Goal: Contribute content: Add original content to the website for others to see

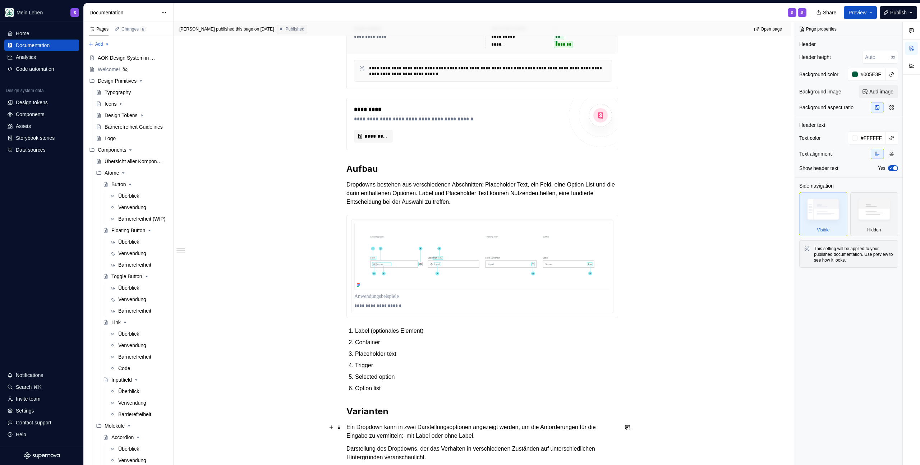
scroll to position [242, 0]
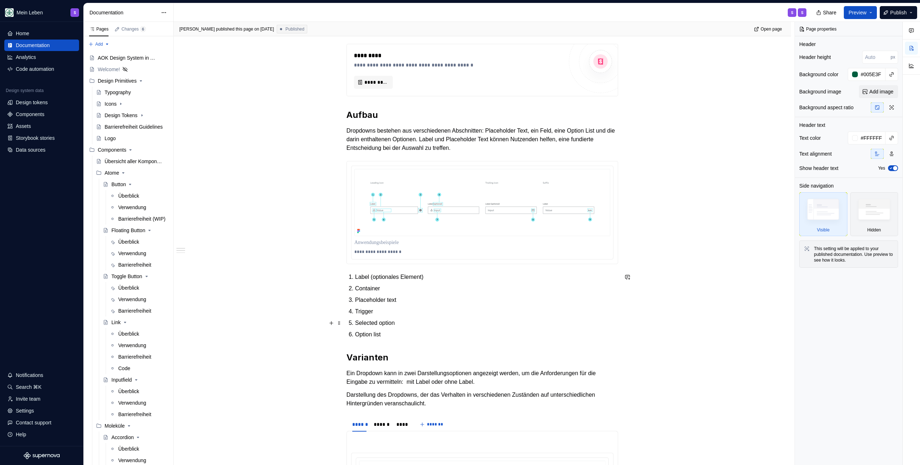
click at [412, 322] on p "Selected option" at bounding box center [486, 323] width 263 height 9
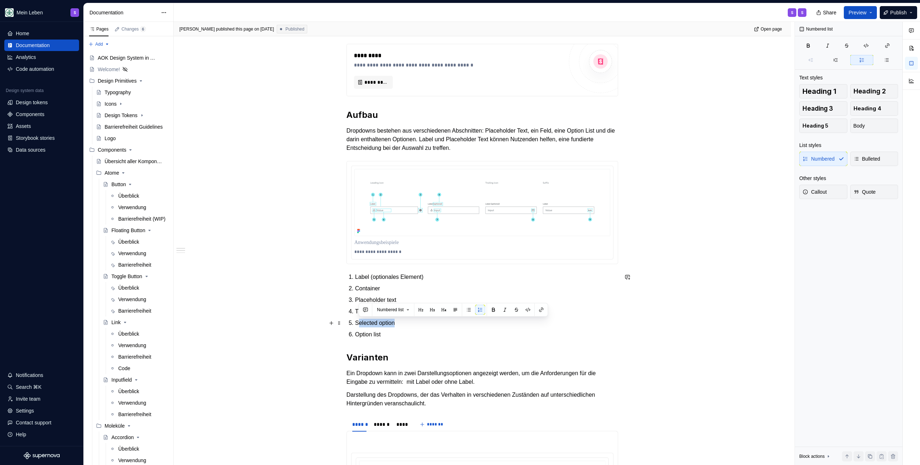
drag, startPoint x: 409, startPoint y: 323, endPoint x: 358, endPoint y: 324, distance: 51.8
click at [358, 324] on p "Selected option" at bounding box center [486, 323] width 263 height 9
click at [387, 334] on p "Option list" at bounding box center [486, 334] width 263 height 9
click at [420, 321] on p "Selected option" at bounding box center [486, 323] width 263 height 9
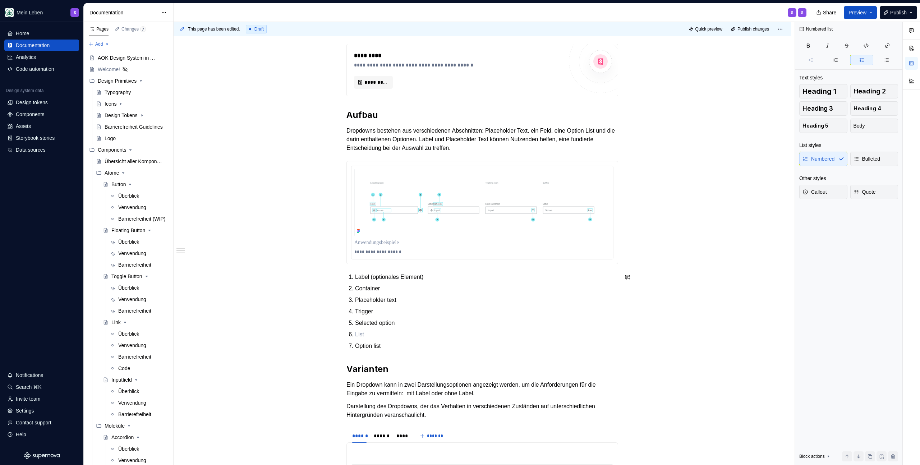
type textarea "*"
click at [389, 344] on p "Option list" at bounding box center [486, 346] width 263 height 9
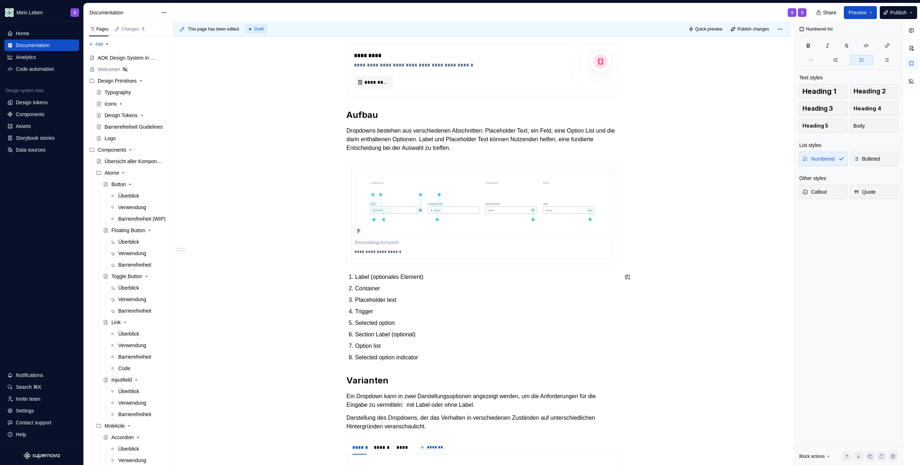
click at [446, 354] on p "Selected option indicator" at bounding box center [486, 357] width 263 height 9
click at [444, 344] on p "Option list" at bounding box center [486, 346] width 263 height 9
click at [380, 335] on p "Section Label (optional)" at bounding box center [486, 334] width 263 height 9
click at [328, 324] on button "button" at bounding box center [331, 323] width 10 height 10
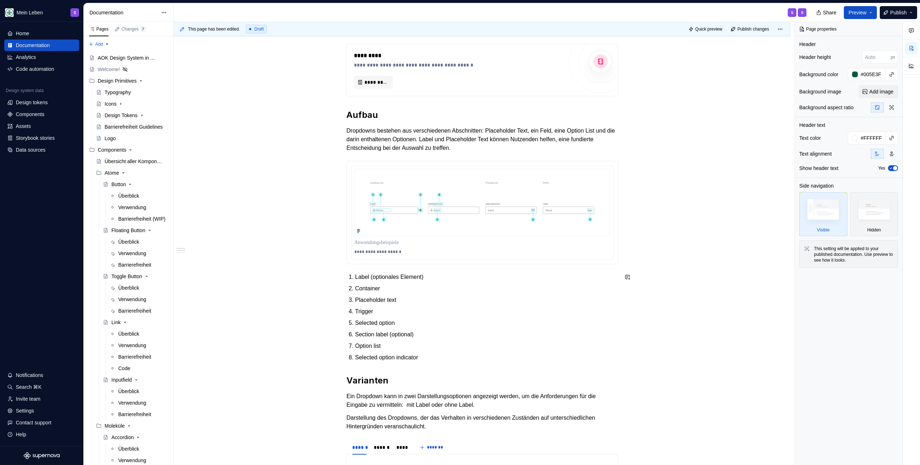
click at [359, 314] on p "Trigger" at bounding box center [486, 311] width 263 height 9
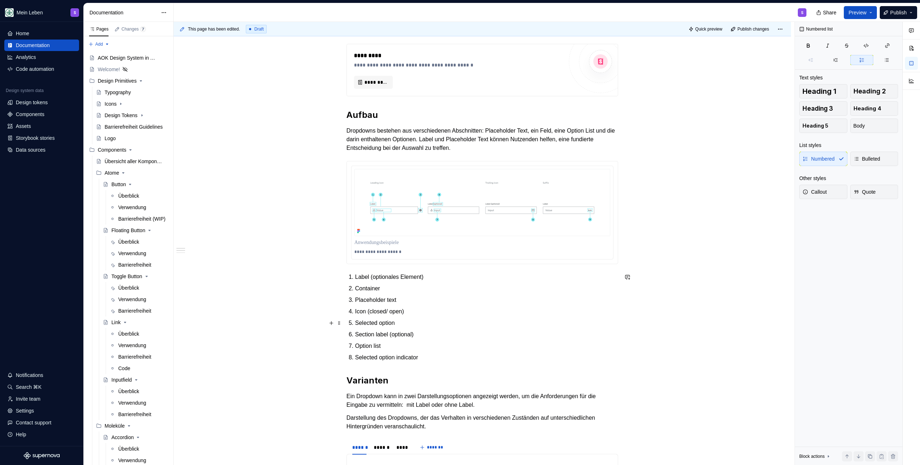
click at [409, 321] on p "Selected option" at bounding box center [486, 323] width 263 height 9
click at [890, 12] on span "Publish" at bounding box center [898, 12] width 17 height 7
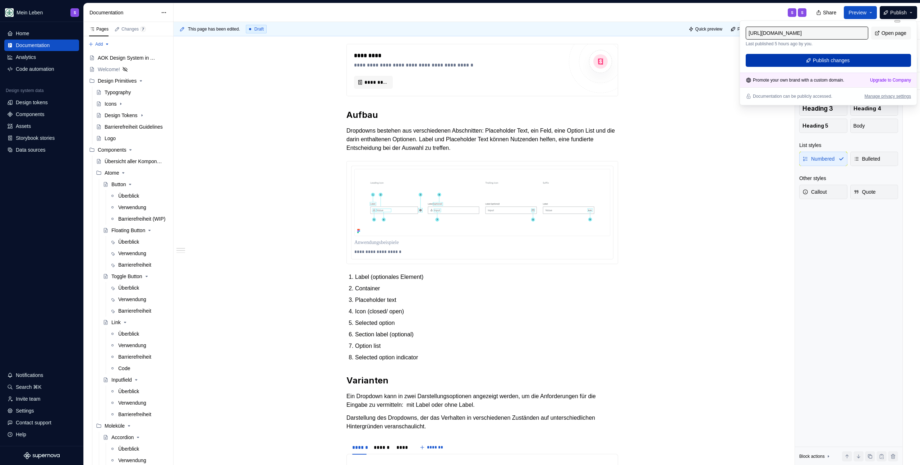
click at [892, 58] on button "Publish changes" at bounding box center [828, 60] width 165 height 13
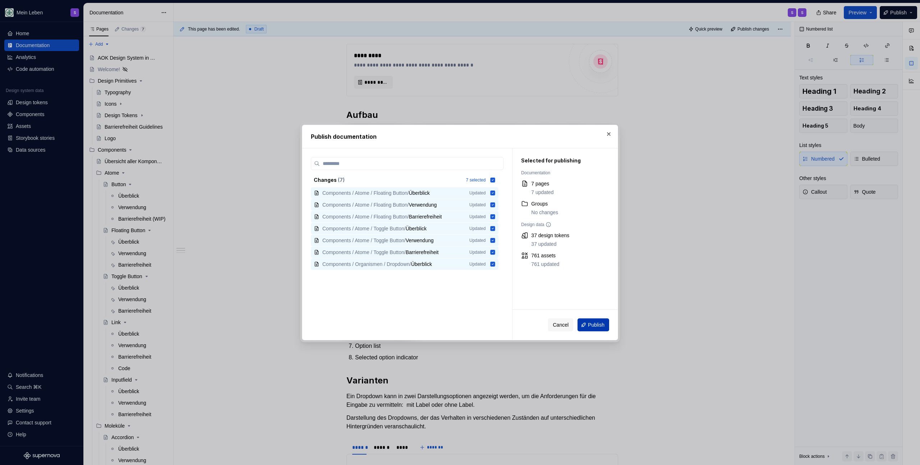
click at [598, 326] on span "Publish" at bounding box center [596, 324] width 17 height 7
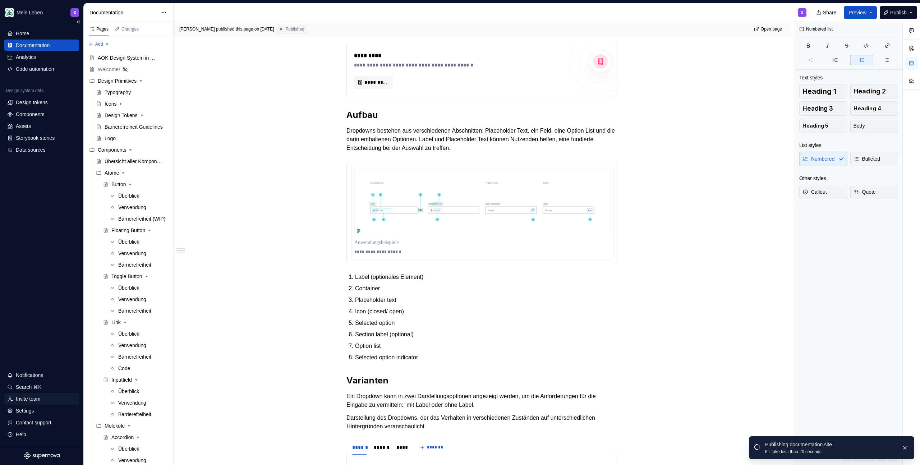
type textarea "*"
